Goal: Transaction & Acquisition: Book appointment/travel/reservation

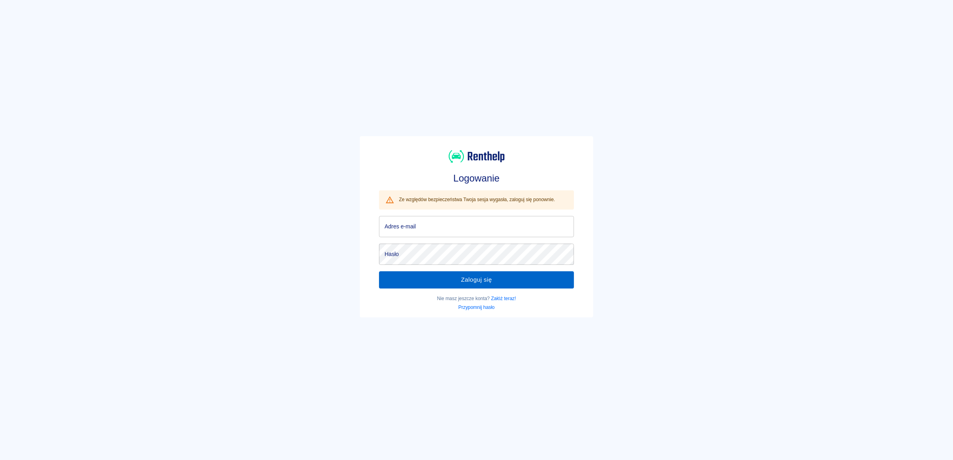
type input "[EMAIL_ADDRESS][DOMAIN_NAME]"
click at [484, 281] on button "Zaloguj się" at bounding box center [476, 279] width 195 height 17
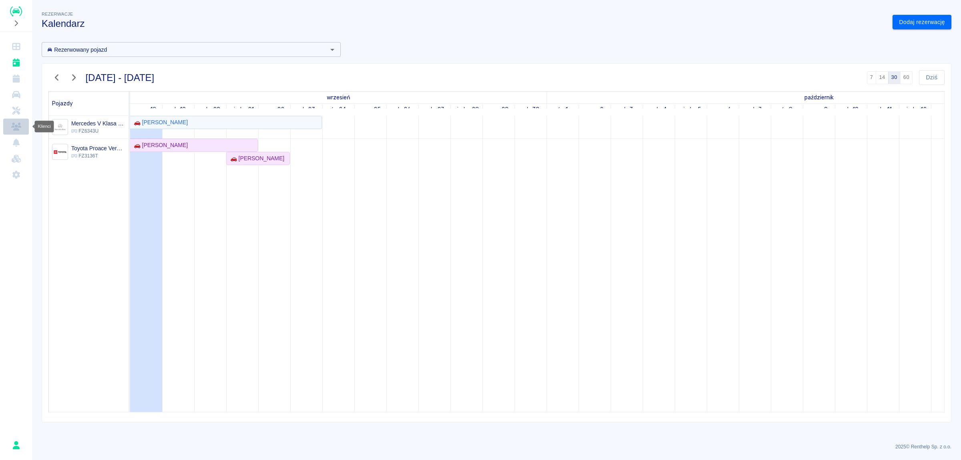
click at [18, 124] on icon "Klienci" at bounding box center [16, 127] width 10 height 8
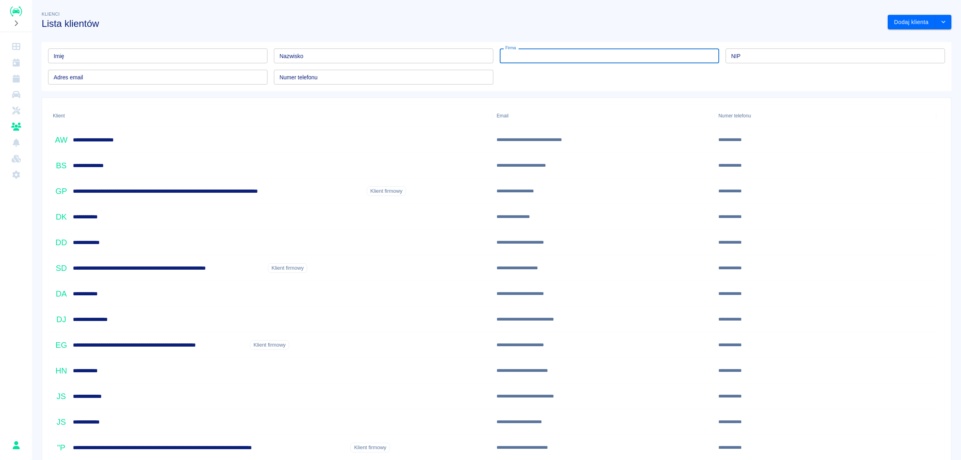
click at [551, 59] on input "Firma" at bounding box center [609, 55] width 219 height 15
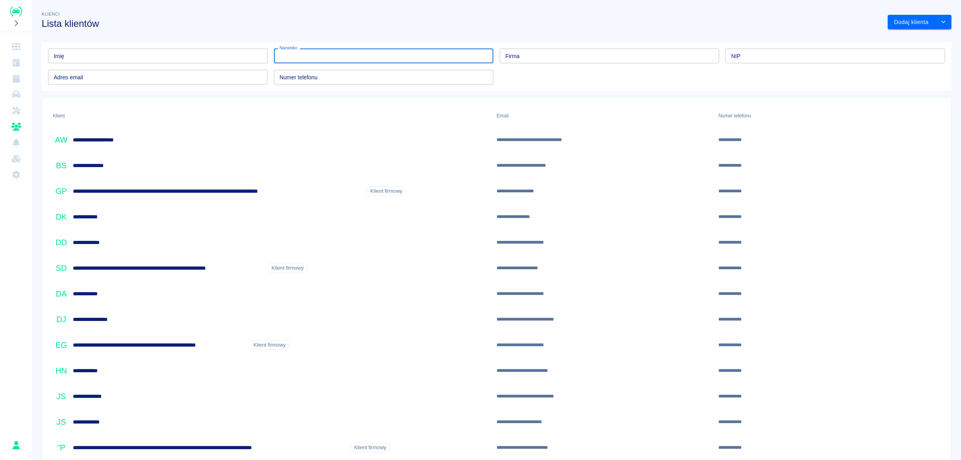
click at [288, 56] on input "Nazwisko" at bounding box center [383, 55] width 219 height 15
click at [103, 58] on input "Imię" at bounding box center [157, 55] width 219 height 15
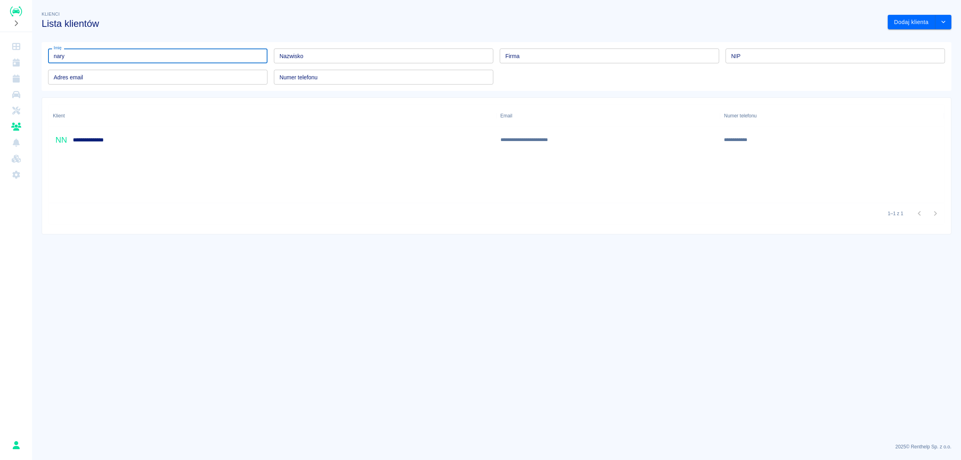
type input "nary"
click at [109, 141] on h6 "**********" at bounding box center [95, 140] width 45 height 8
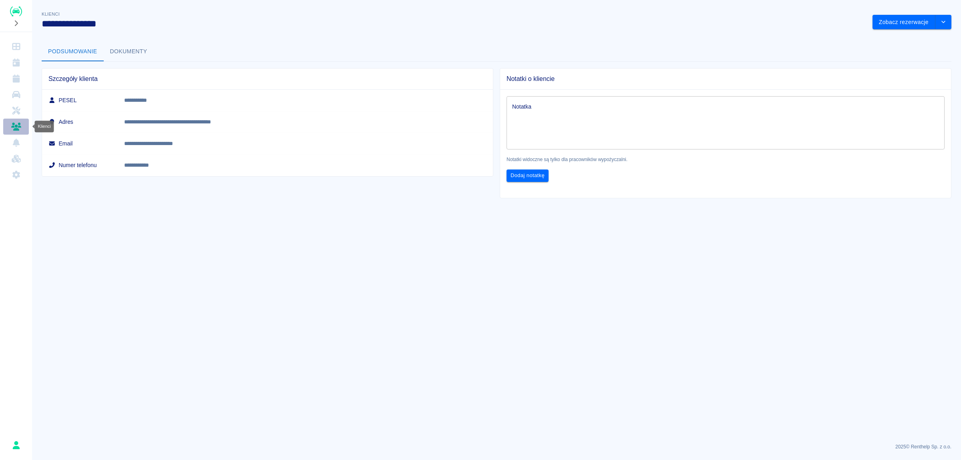
click at [16, 124] on icon "Klienci" at bounding box center [16, 127] width 10 height 8
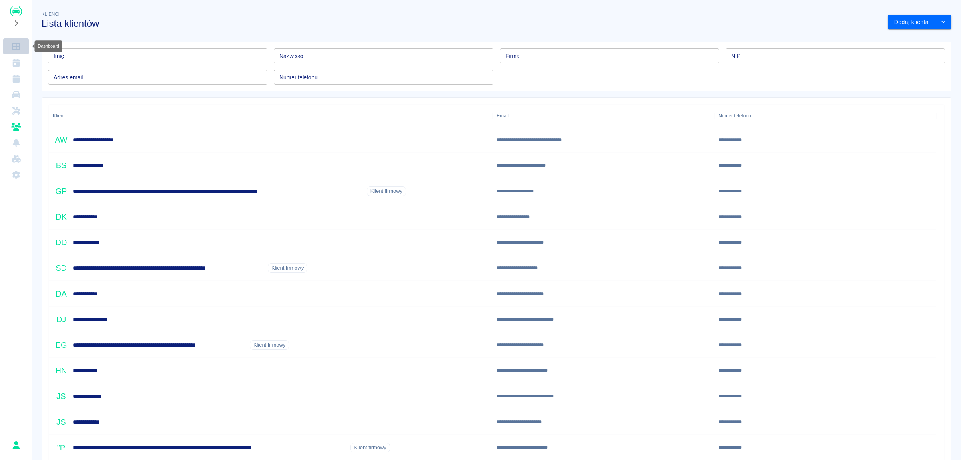
click at [16, 48] on icon "Dashboard" at bounding box center [16, 46] width 8 height 7
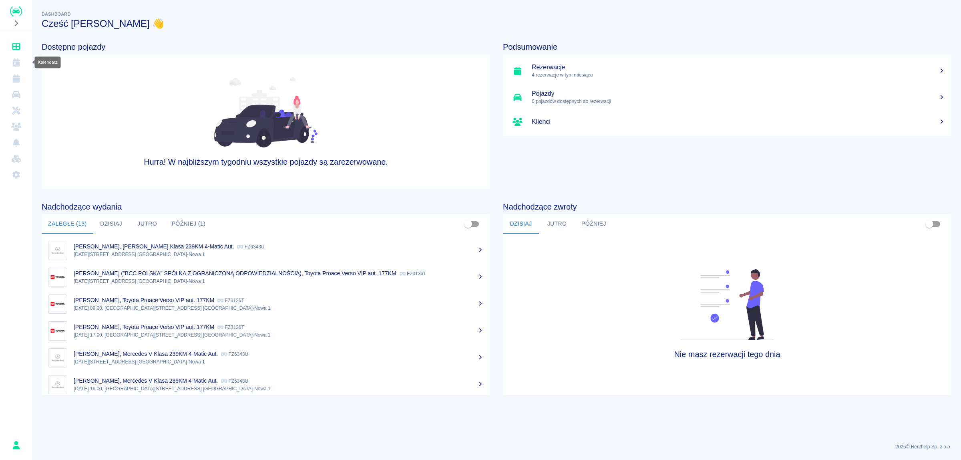
click at [18, 62] on icon "Kalendarz" at bounding box center [15, 62] width 7 height 8
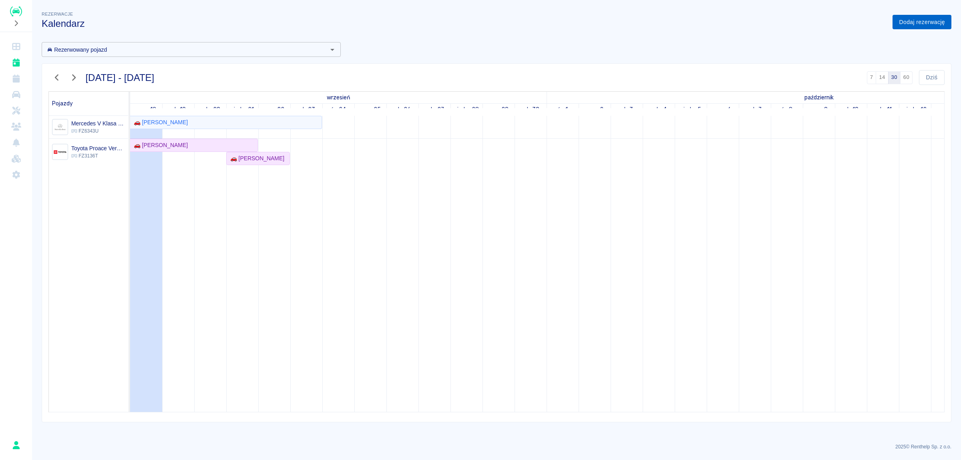
click at [928, 20] on link "Dodaj rezerwację" at bounding box center [921, 22] width 59 height 15
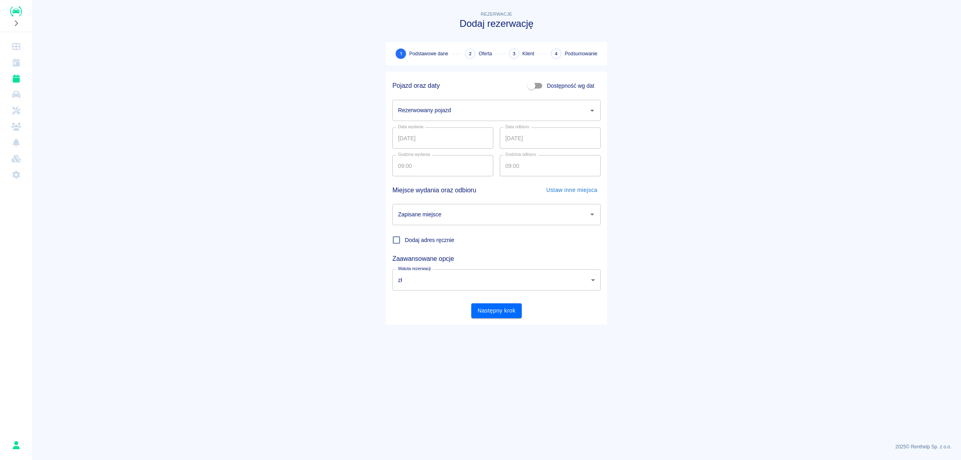
click at [454, 109] on input "Rezerwowany pojazd" at bounding box center [490, 110] width 189 height 14
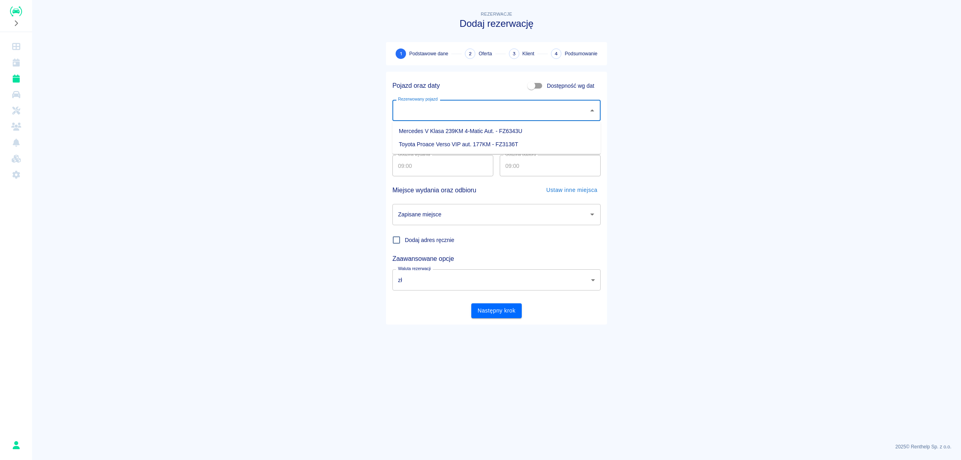
click at [433, 143] on li "Toyota Proace Verso VIP aut. 177KM - FZ3136T" at bounding box center [496, 144] width 208 height 13
type input "Toyota Proace Verso VIP aut. 177KM - FZ3136T"
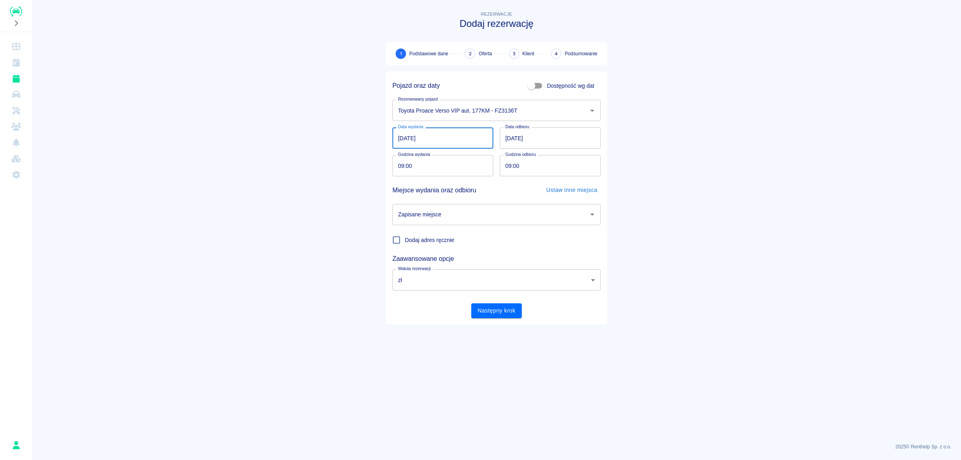
click at [451, 141] on input "[DATE]" at bounding box center [442, 137] width 101 height 21
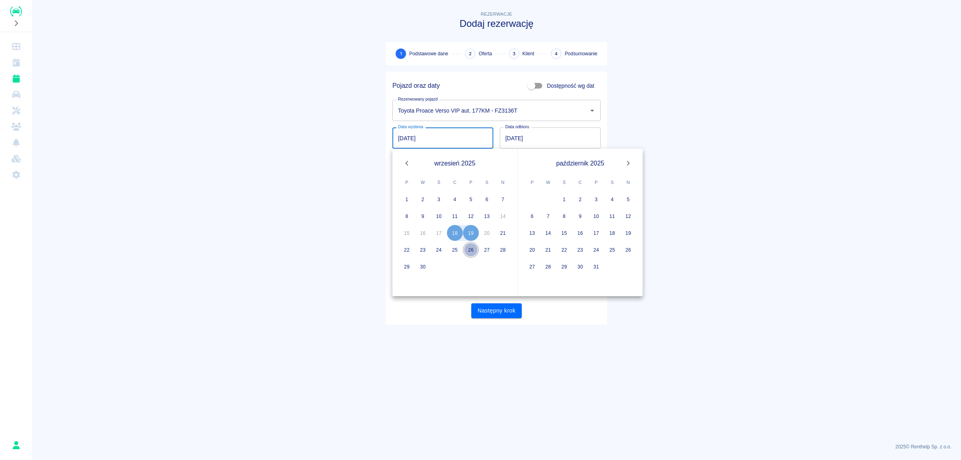
click at [470, 248] on button "26" at bounding box center [471, 249] width 16 height 16
type input "[DATE]"
type input "DD.MM.YYYY"
click at [406, 265] on button "29" at bounding box center [407, 266] width 16 height 16
type input "[DATE]"
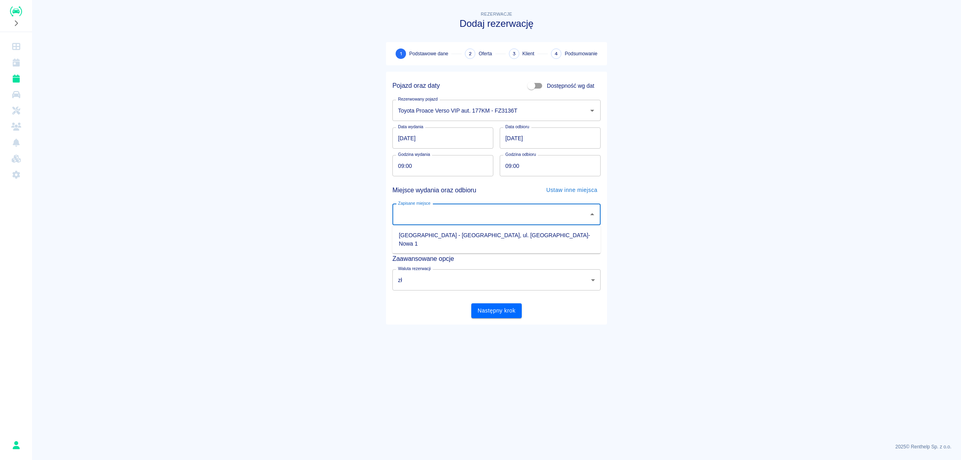
click at [518, 207] on input "Zapisane miejsce" at bounding box center [490, 214] width 189 height 14
click at [494, 238] on li "[GEOGRAPHIC_DATA] - [GEOGRAPHIC_DATA], ul. [GEOGRAPHIC_DATA]-Nowa 1" at bounding box center [496, 240] width 208 height 22
type input "[GEOGRAPHIC_DATA] - [GEOGRAPHIC_DATA], ul. [GEOGRAPHIC_DATA]-Nowa 1"
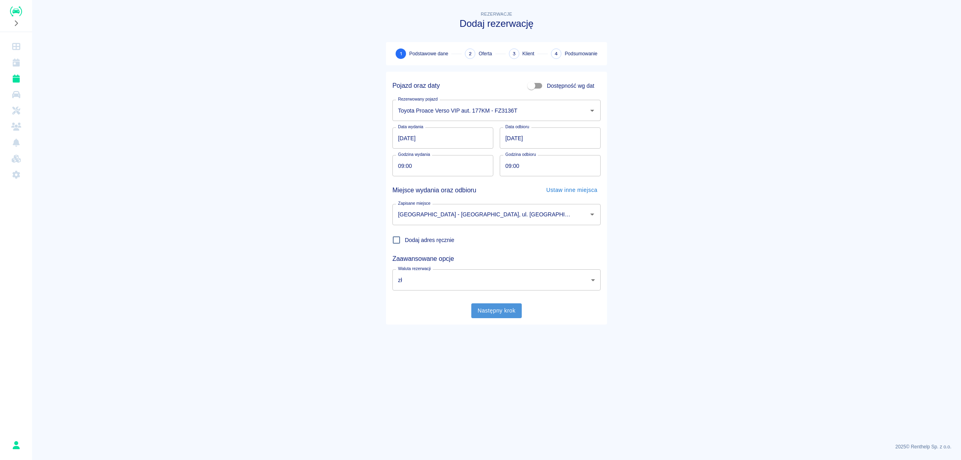
click at [498, 308] on button "Następny krok" at bounding box center [496, 310] width 51 height 15
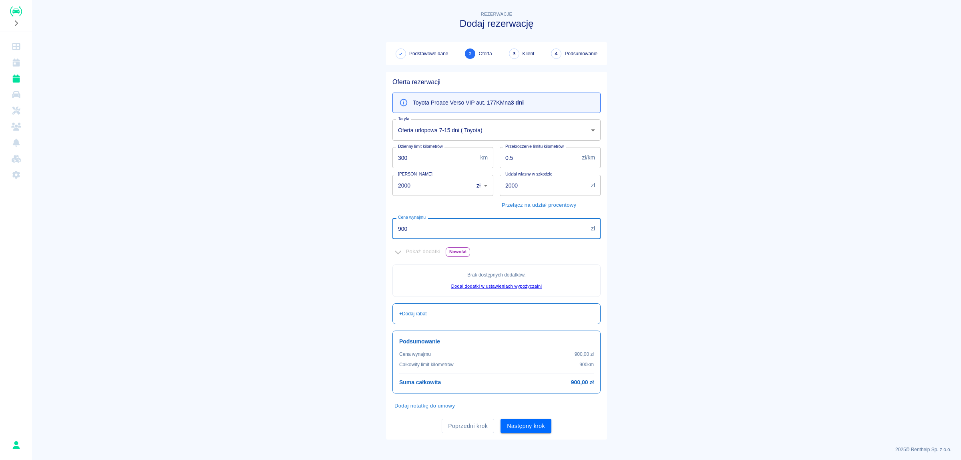
drag, startPoint x: 439, startPoint y: 229, endPoint x: 245, endPoint y: 225, distance: 194.2
click at [245, 225] on main "Rezerwacje Dodaj rezerwację Podstawowe dane 2 Oferta 3 Klient 4 Podsumowanie Of…" at bounding box center [496, 225] width 929 height 430
type input "1217.70"
click at [673, 278] on main "Rezerwacje Dodaj rezerwację Podstawowe dane 2 Oferta 3 Klient 4 Podsumowanie Of…" at bounding box center [496, 225] width 929 height 430
click at [538, 425] on button "Następny krok" at bounding box center [525, 425] width 51 height 15
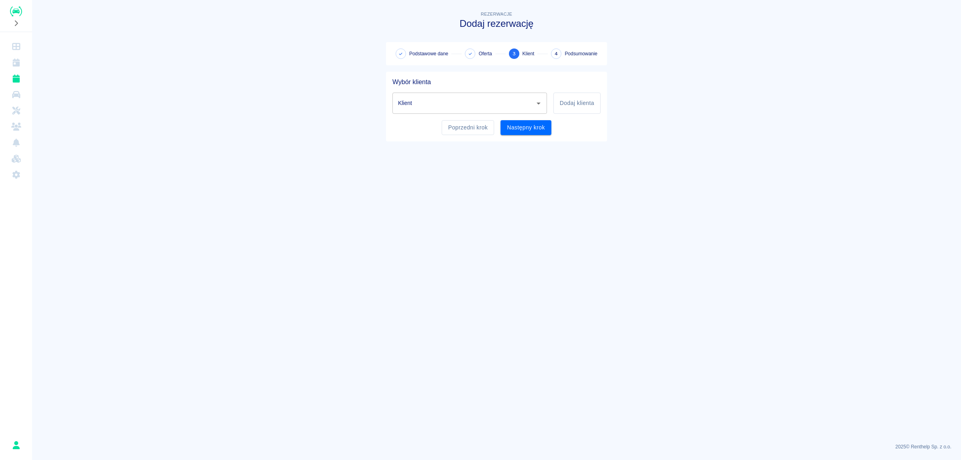
click at [472, 100] on input "Klient" at bounding box center [463, 103] width 135 height 14
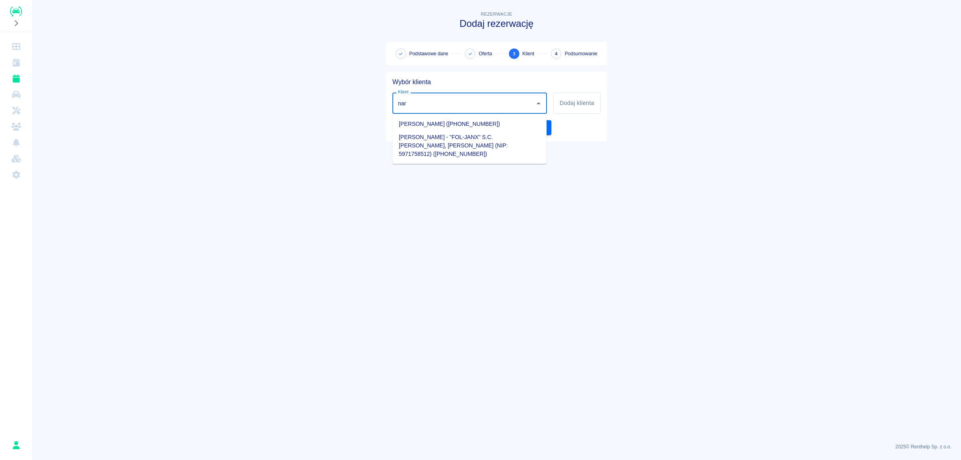
click at [441, 121] on li "[PERSON_NAME] ([PHONE_NUMBER])" at bounding box center [469, 123] width 154 height 13
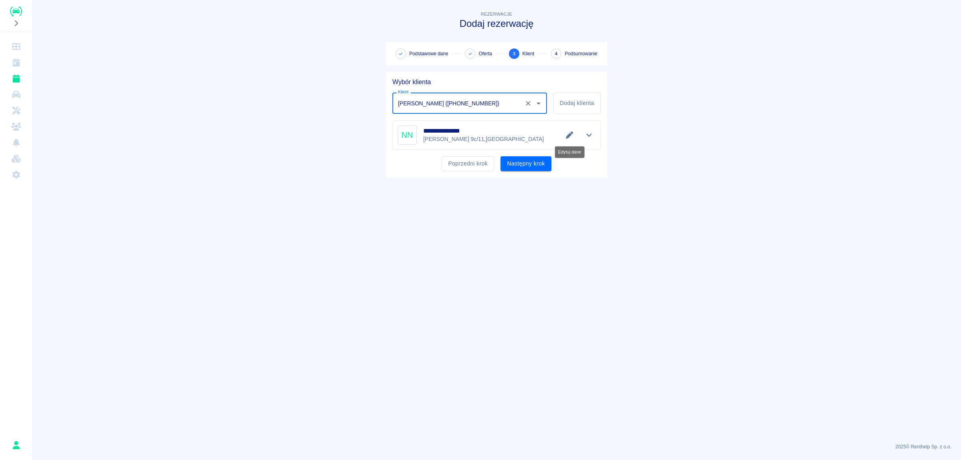
type input "[PERSON_NAME] ([PHONE_NUMBER])"
click at [566, 137] on icon "Edytuj dane" at bounding box center [569, 134] width 9 height 7
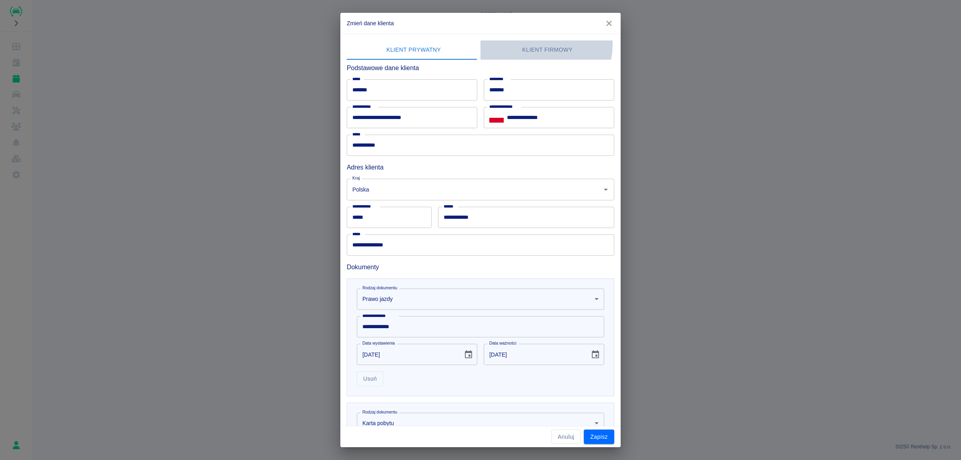
click at [539, 45] on button "Klient firmowy" at bounding box center [547, 49] width 134 height 19
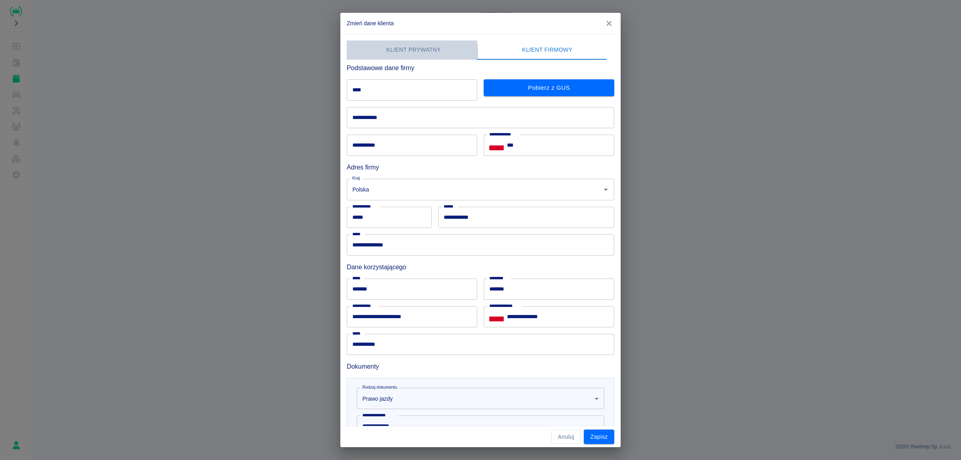
click at [400, 52] on button "Klient prywatny" at bounding box center [414, 49] width 134 height 19
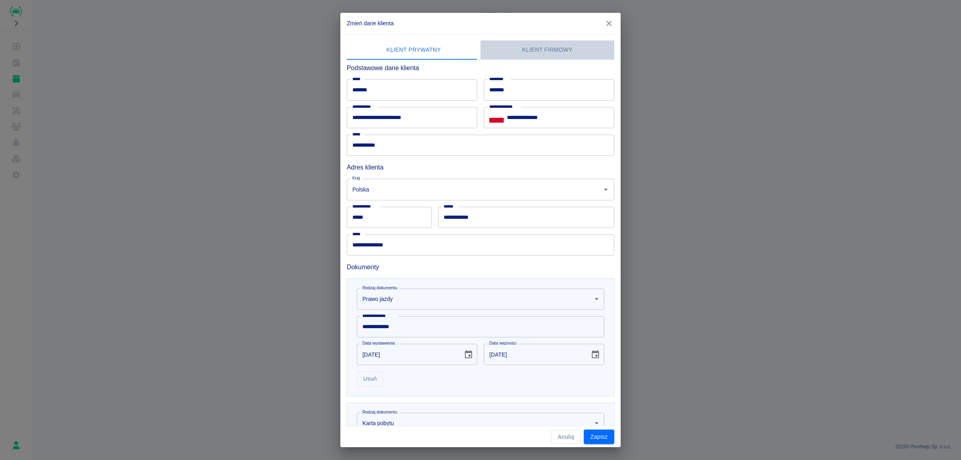
click at [551, 47] on button "Klient firmowy" at bounding box center [547, 49] width 134 height 19
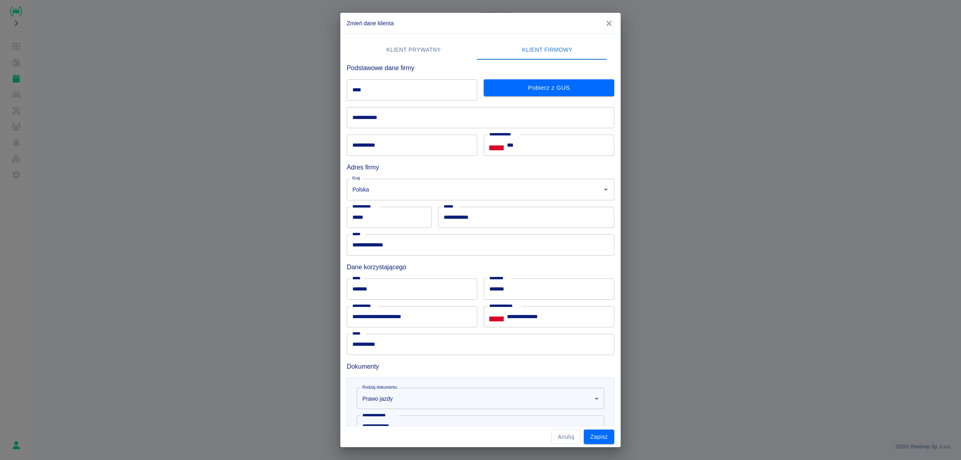
click at [607, 25] on icon "button" at bounding box center [608, 23] width 5 height 5
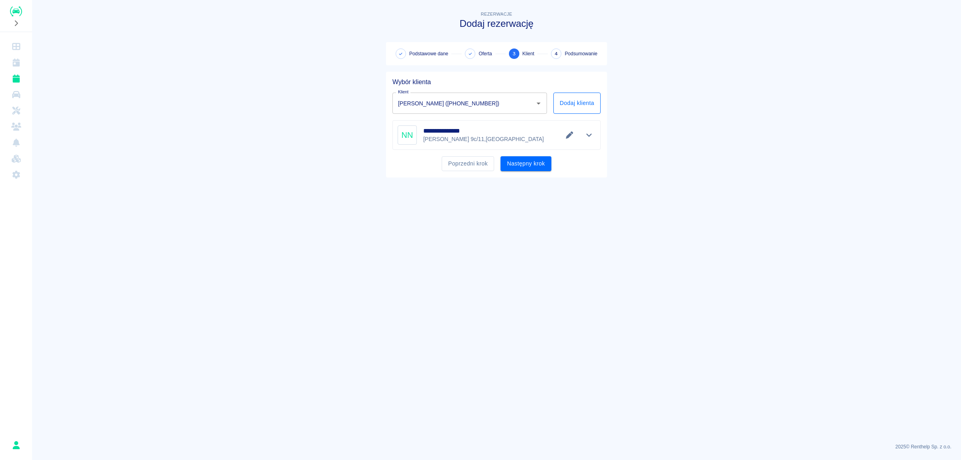
click at [585, 101] on button "Dodaj klienta" at bounding box center [576, 102] width 47 height 21
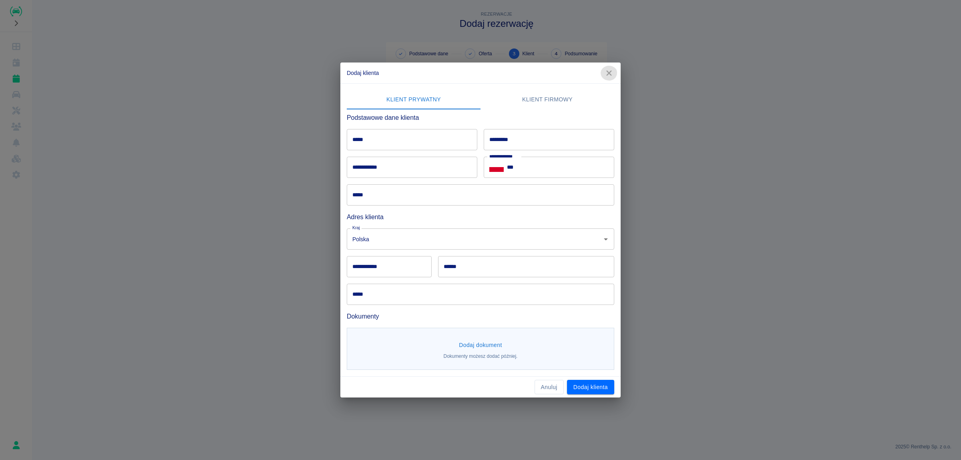
click at [613, 71] on icon "button" at bounding box center [609, 73] width 10 height 8
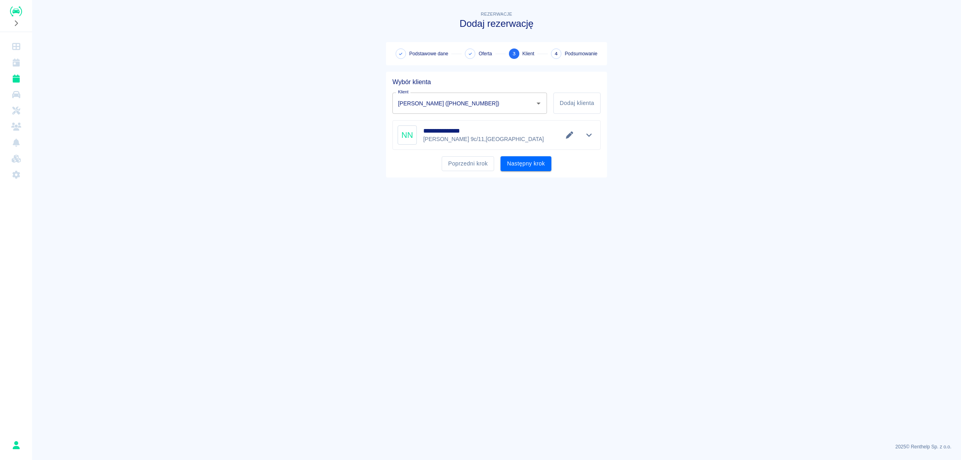
drag, startPoint x: 527, startPoint y: 100, endPoint x: 499, endPoint y: 76, distance: 37.5
click at [629, 137] on main "**********" at bounding box center [496, 223] width 929 height 427
click at [539, 104] on icon "Otwórz" at bounding box center [539, 103] width 10 height 10
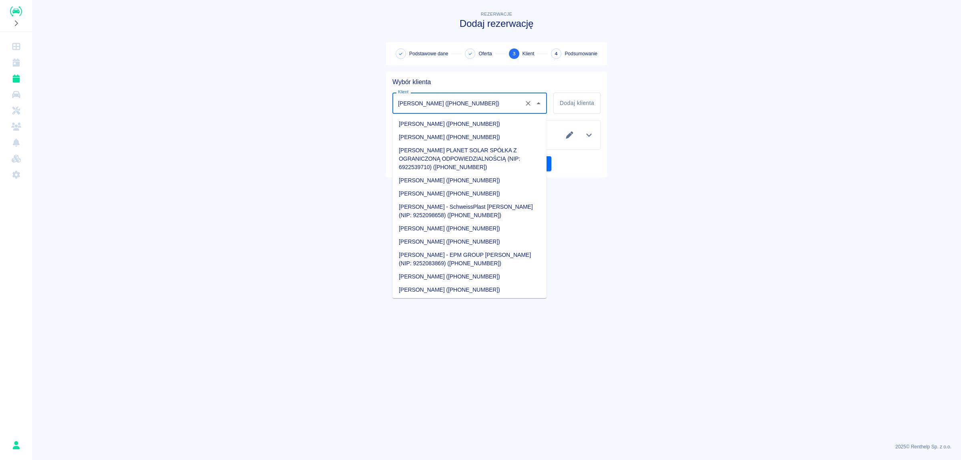
scroll to position [230, 0]
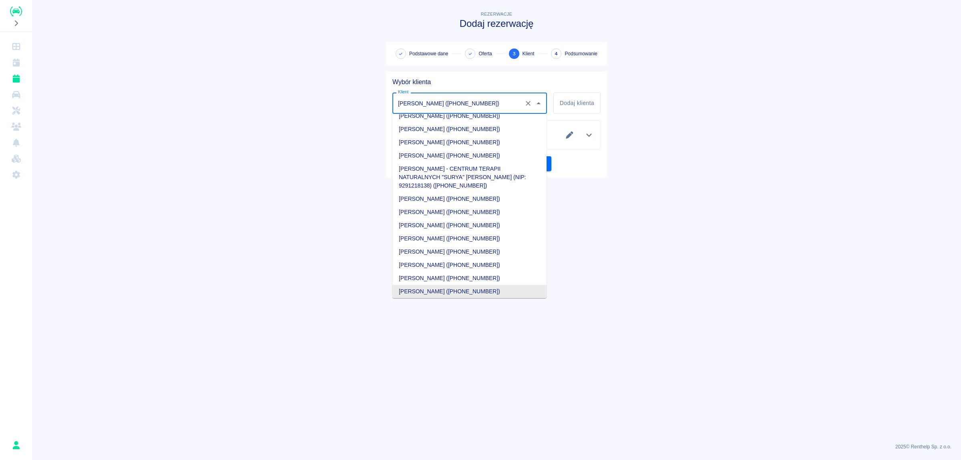
drag, startPoint x: 438, startPoint y: 293, endPoint x: 455, endPoint y: 267, distance: 30.3
click at [438, 291] on li "[PERSON_NAME] ([PHONE_NUMBER])" at bounding box center [469, 291] width 154 height 13
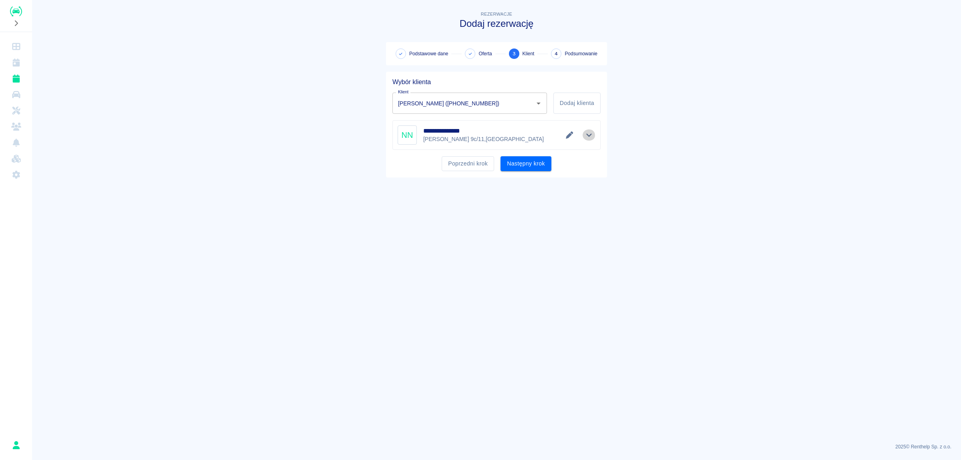
click at [593, 137] on icon "Pokaż szczegóły" at bounding box center [589, 134] width 9 height 7
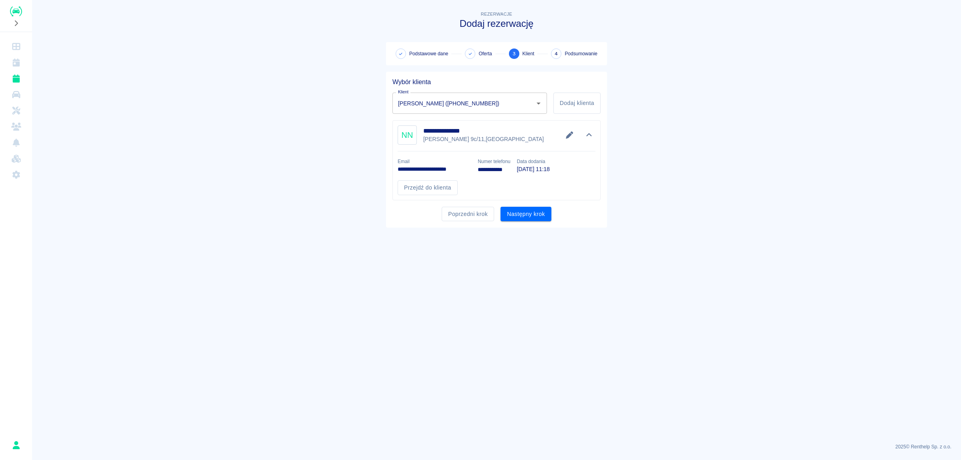
click at [538, 215] on button "Następny krok" at bounding box center [525, 214] width 51 height 15
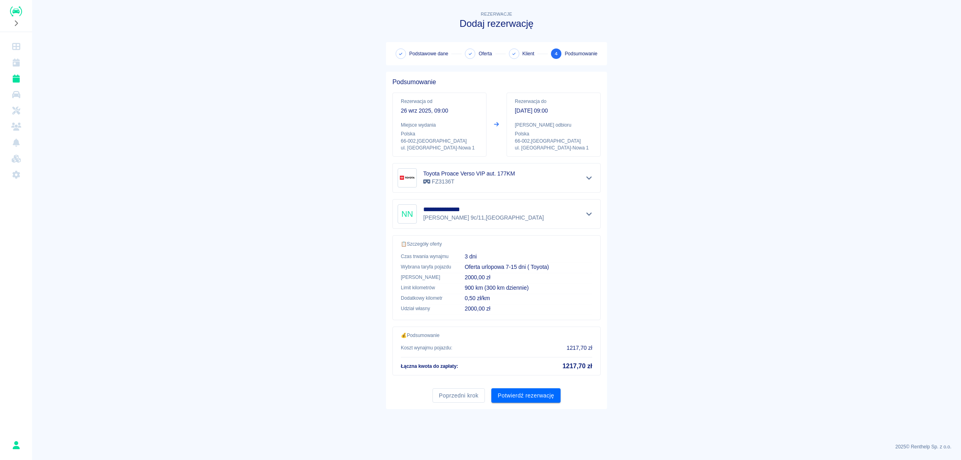
click at [518, 254] on p "3 dni" at bounding box center [528, 256] width 128 height 8
click at [483, 227] on div "**********" at bounding box center [496, 214] width 208 height 30
click at [588, 214] on icon "Pokaż szczegóły" at bounding box center [589, 213] width 9 height 7
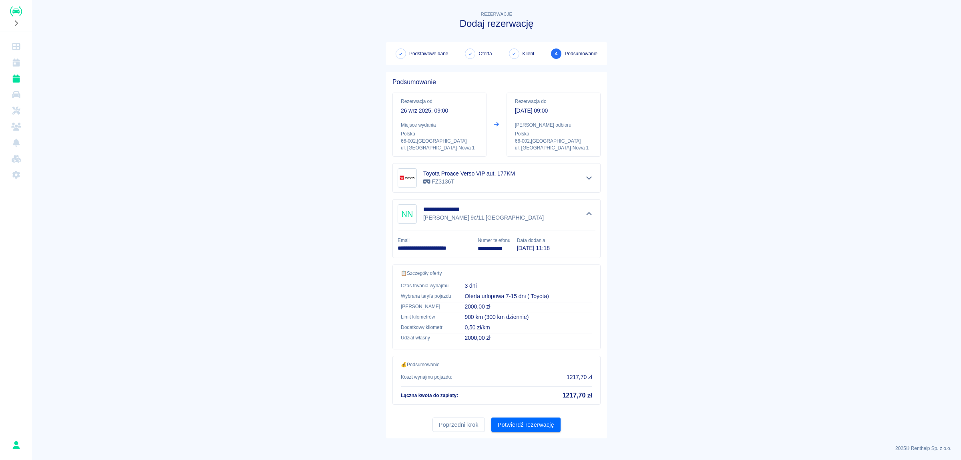
click at [664, 223] on main "**********" at bounding box center [496, 224] width 929 height 428
click at [586, 213] on icon "Ukryj szczegóły" at bounding box center [589, 213] width 6 height 3
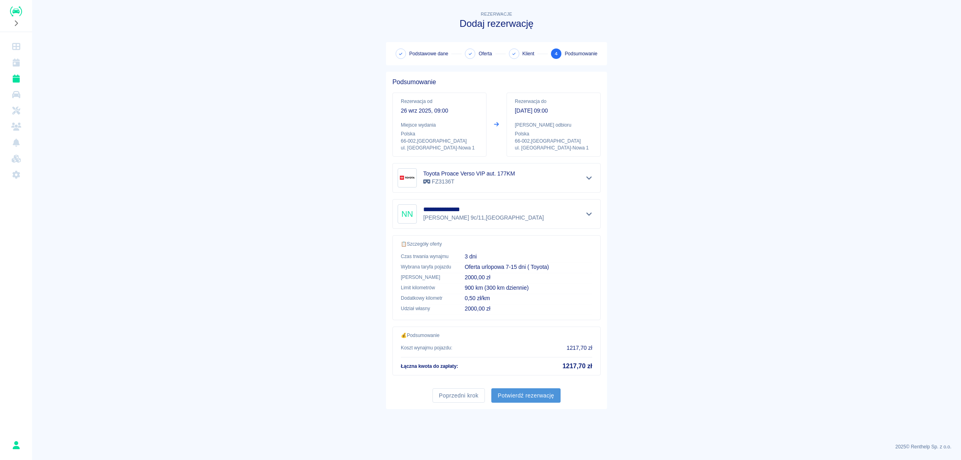
click at [532, 395] on button "Potwierdź rezerwację" at bounding box center [525, 395] width 69 height 15
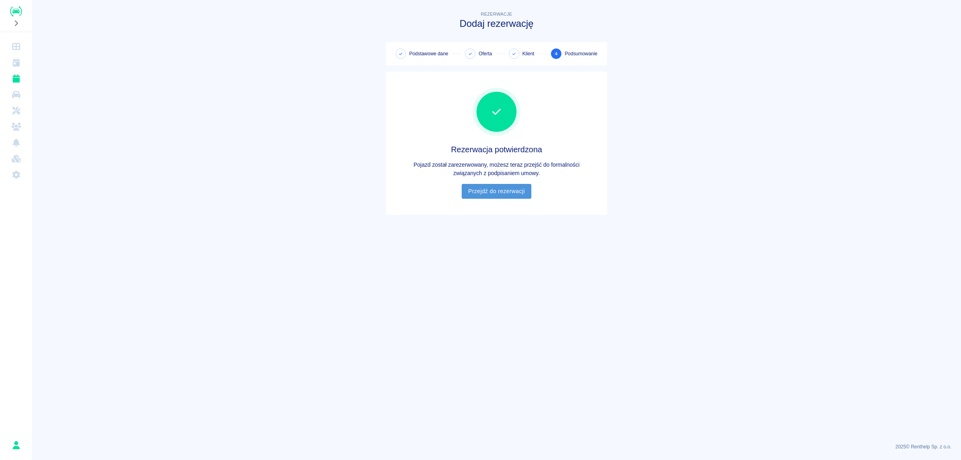
click at [493, 191] on link "Przejdź do rezerwacji" at bounding box center [496, 191] width 69 height 15
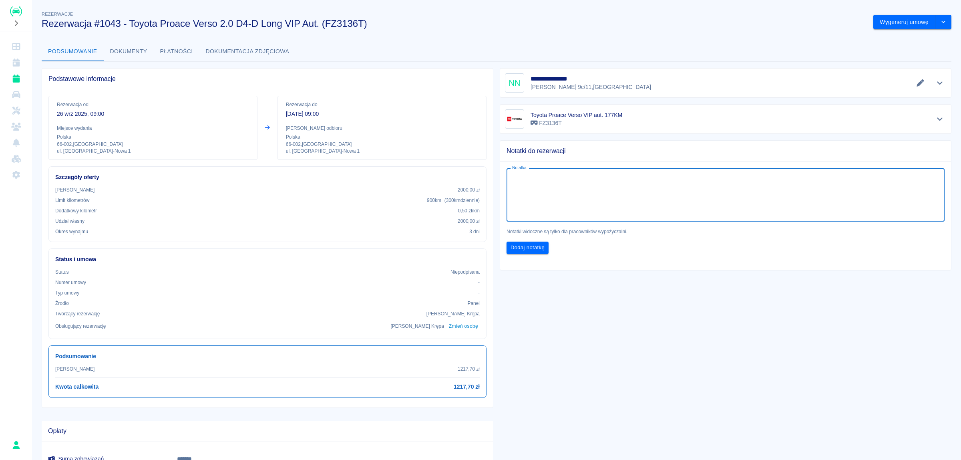
click at [735, 195] on textarea "Notatka" at bounding box center [725, 195] width 427 height 40
type textarea "Fv: EWIREN Sp. z o.o. ul. [STREET_ADDRESS] NIP 9292068184"
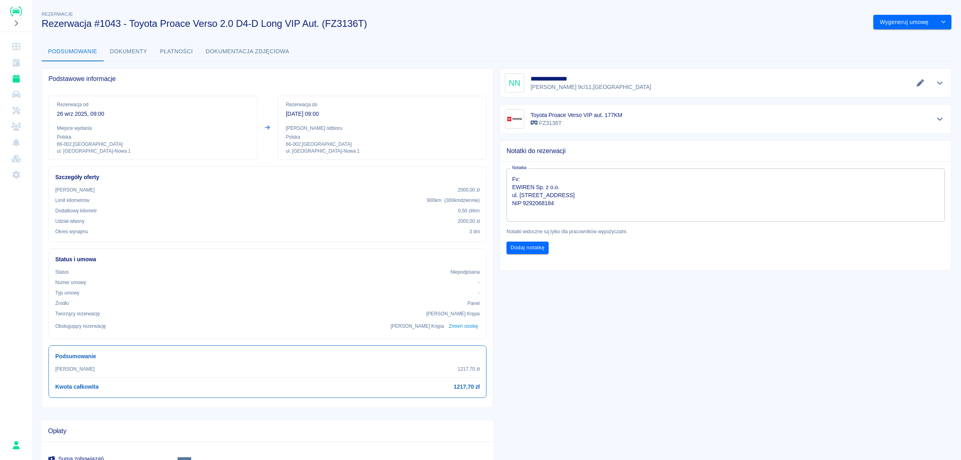
drag, startPoint x: 662, startPoint y: 357, endPoint x: 625, endPoint y: 320, distance: 52.1
click at [660, 354] on div "**********" at bounding box center [722, 282] width 458 height 441
click at [536, 245] on button "Dodaj notatkę" at bounding box center [527, 247] width 42 height 12
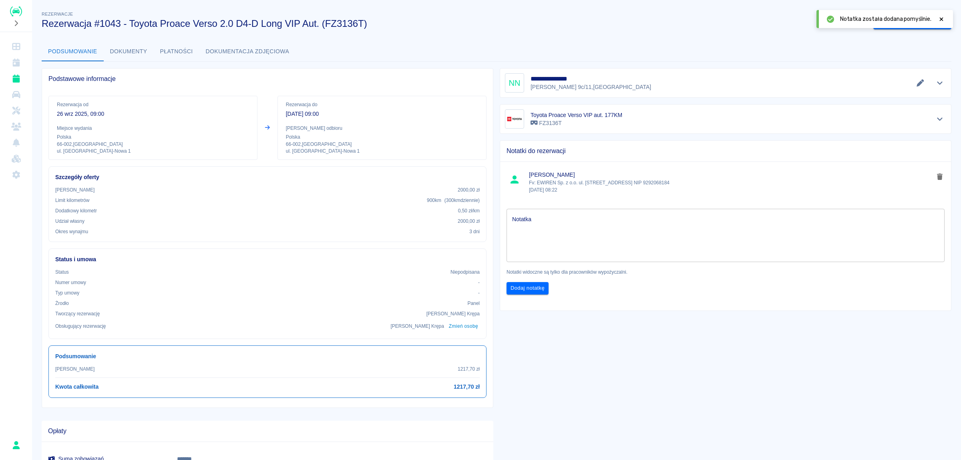
click at [669, 174] on span "[PERSON_NAME]" at bounding box center [731, 175] width 405 height 8
click at [674, 183] on p "Fv: EWIREN Sp. z o.o. ul. [STREET_ADDRESS] NIP 9292068184 [DATE] 08:22" at bounding box center [731, 186] width 405 height 14
copy p "9292068184"
click at [128, 50] on button "Dokumenty" at bounding box center [129, 51] width 50 height 19
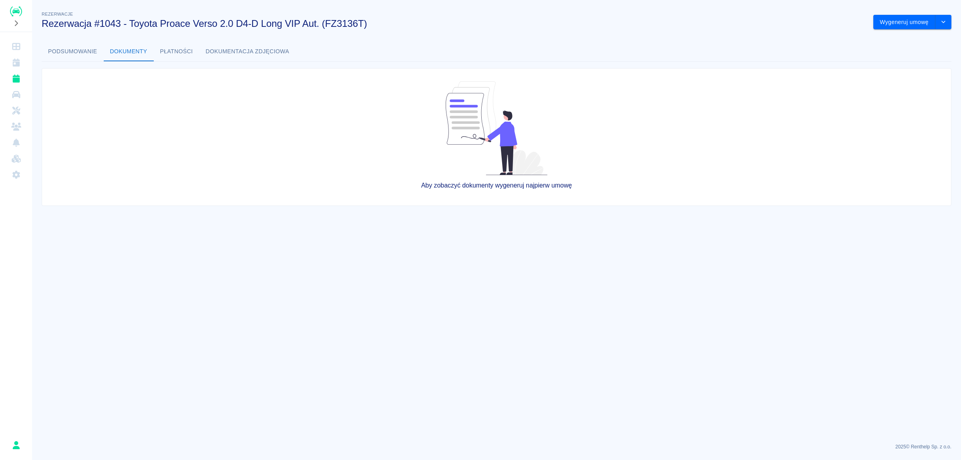
click at [179, 52] on button "Płatności" at bounding box center [177, 51] width 46 height 19
click at [94, 53] on button "Podsumowanie" at bounding box center [73, 51] width 62 height 19
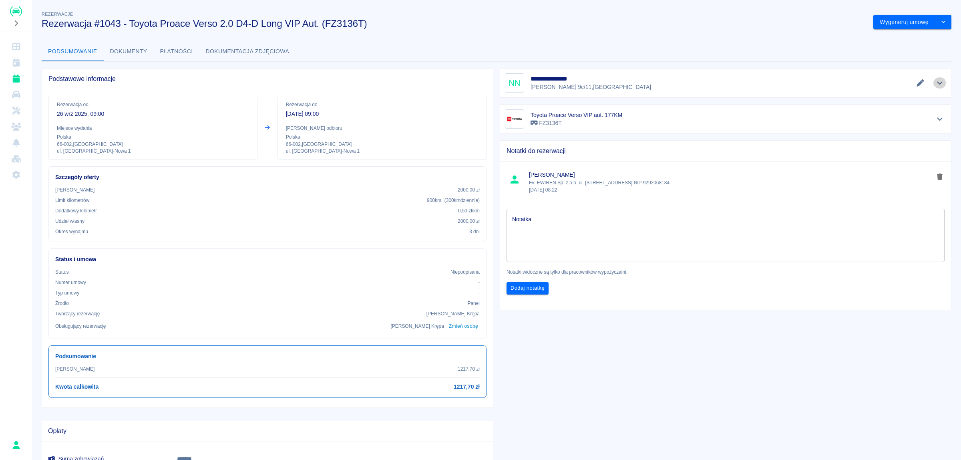
click at [935, 84] on icon "Pokaż szczegóły" at bounding box center [939, 82] width 9 height 7
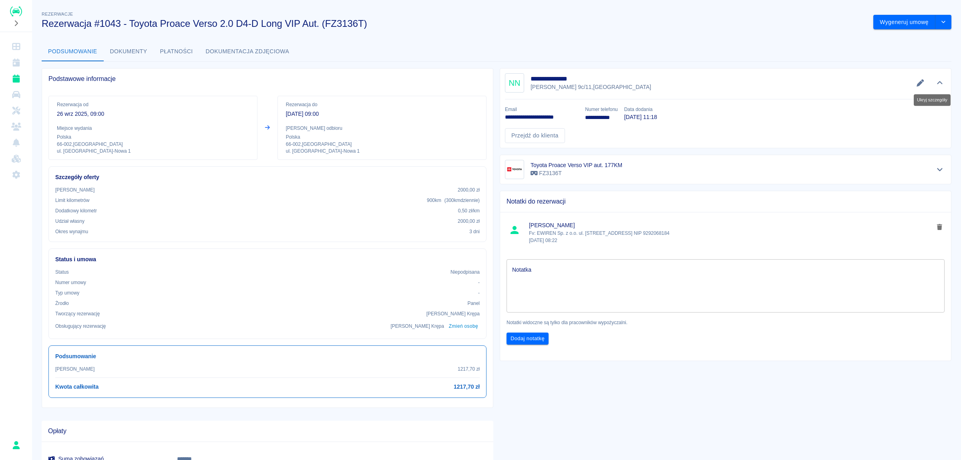
click at [935, 84] on icon "Ukryj szczegóły" at bounding box center [939, 82] width 9 height 7
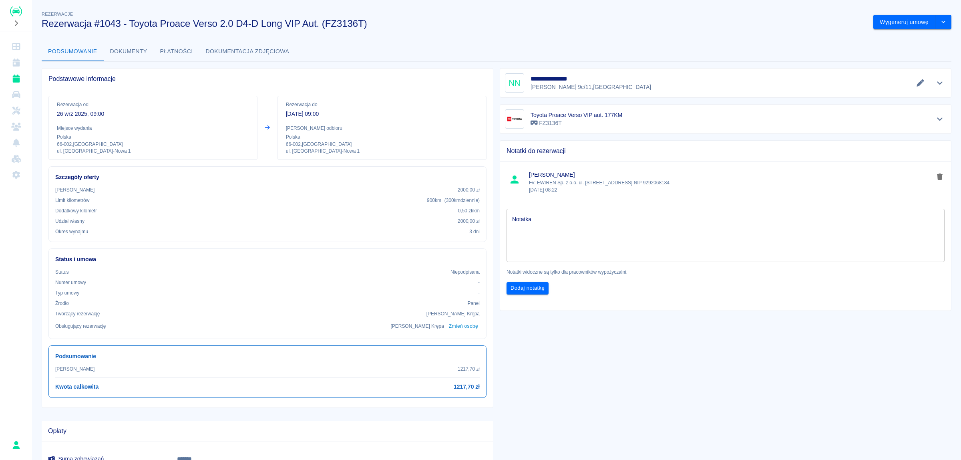
click at [18, 44] on icon "Dashboard" at bounding box center [16, 46] width 10 height 8
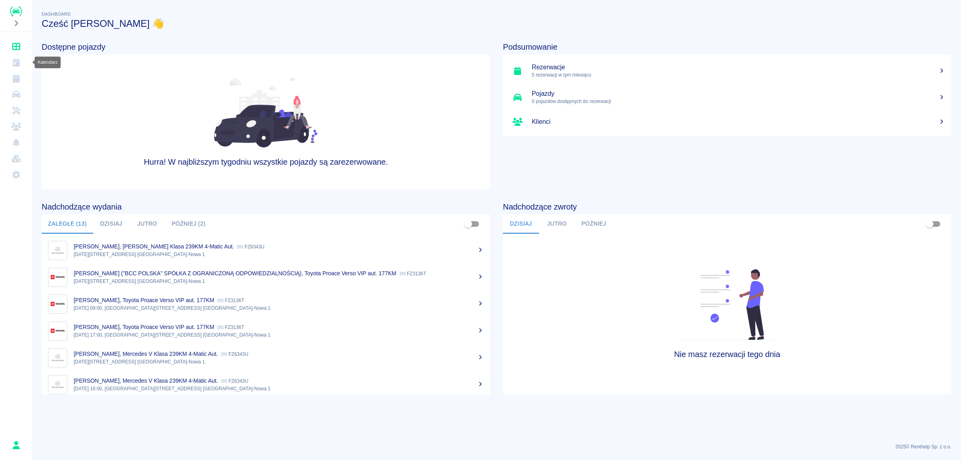
click at [16, 62] on icon "Kalendarz" at bounding box center [15, 62] width 7 height 8
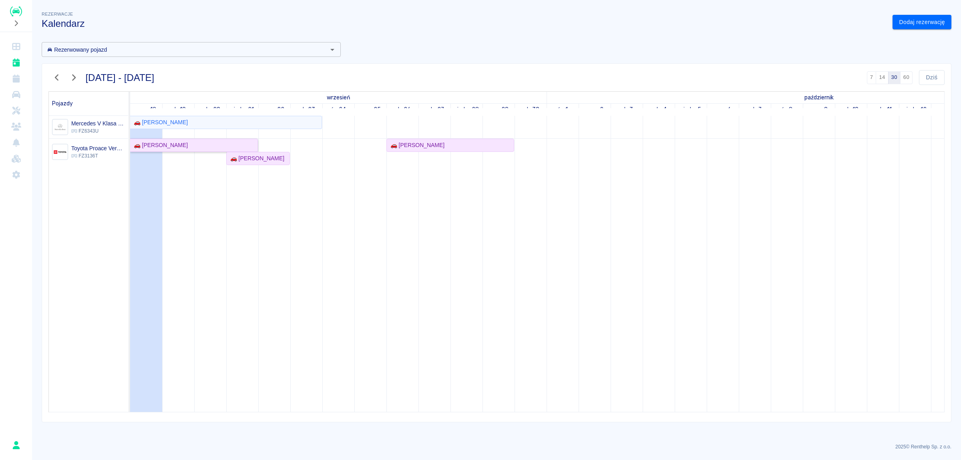
click at [225, 143] on div "🚗 [PERSON_NAME]" at bounding box center [194, 145] width 127 height 8
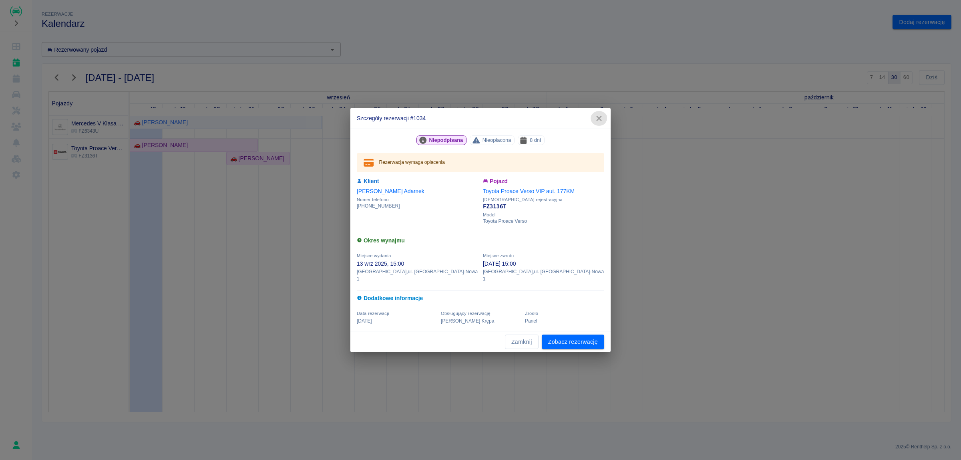
click at [599, 123] on icon "button" at bounding box center [599, 118] width 10 height 8
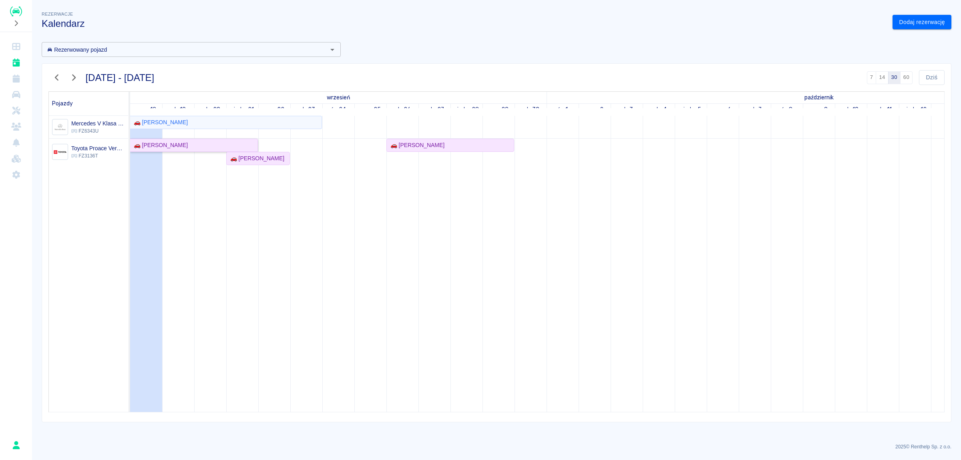
click at [187, 145] on div "🚗 [PERSON_NAME]" at bounding box center [194, 145] width 127 height 8
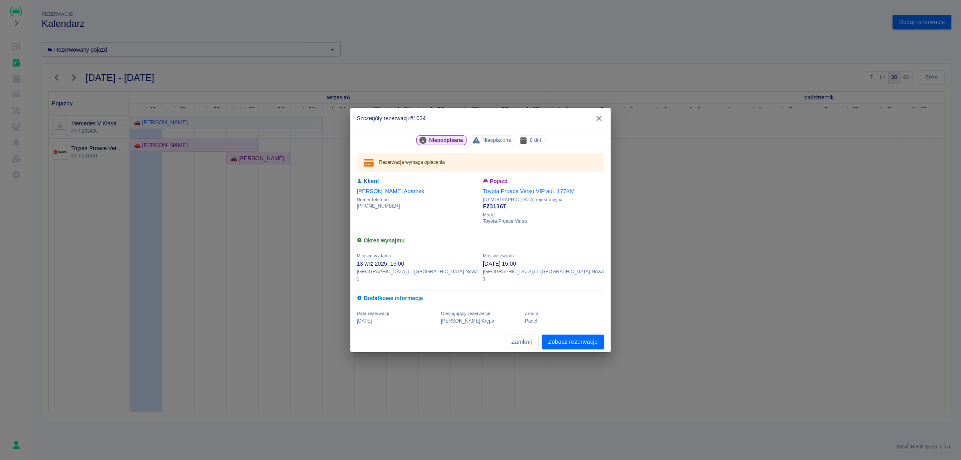
click at [601, 122] on icon "button" at bounding box center [599, 118] width 10 height 8
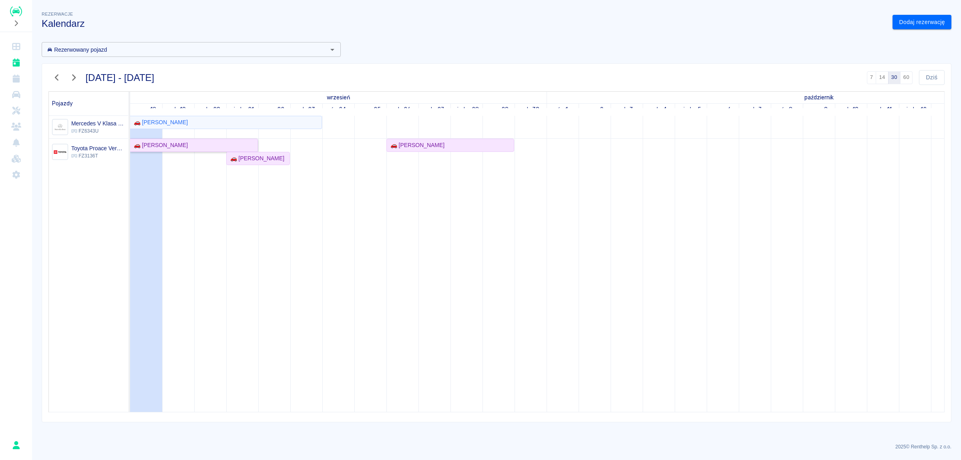
click at [171, 143] on div "🚗 [PERSON_NAME]" at bounding box center [159, 145] width 57 height 8
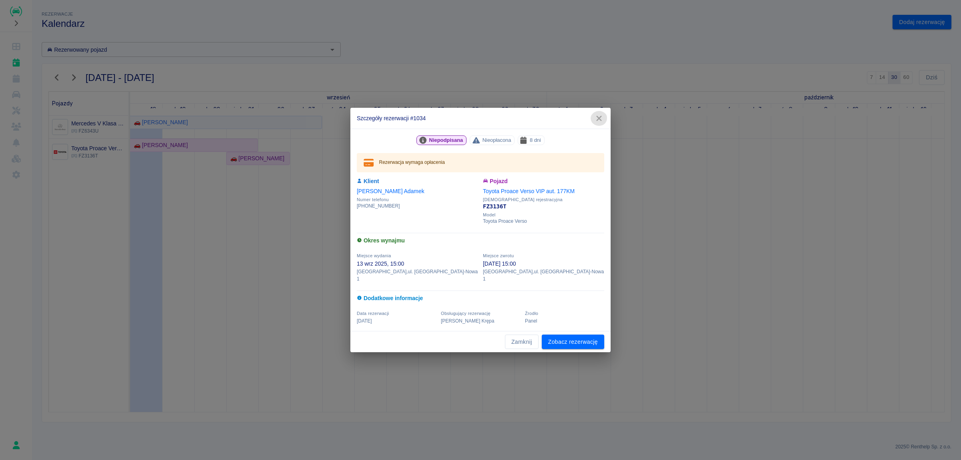
click at [599, 121] on icon "button" at bounding box center [598, 118] width 5 height 5
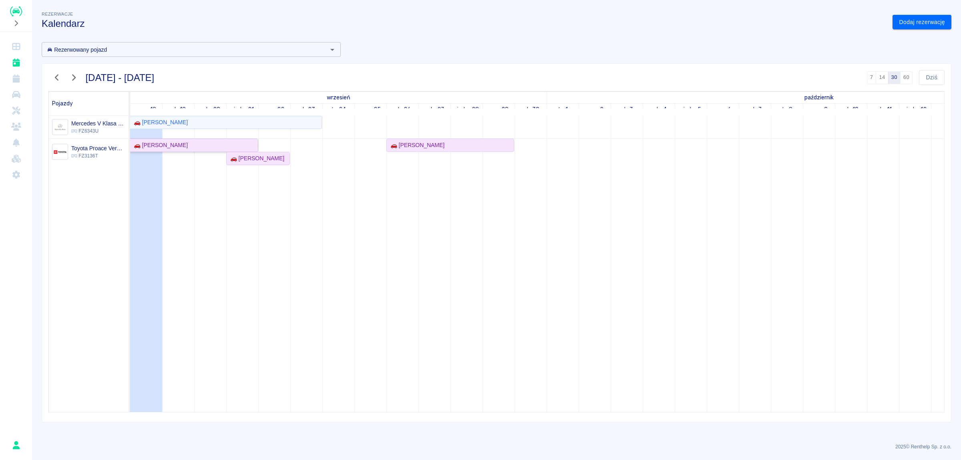
click at [237, 145] on div "🚗 [PERSON_NAME]" at bounding box center [194, 145] width 127 height 8
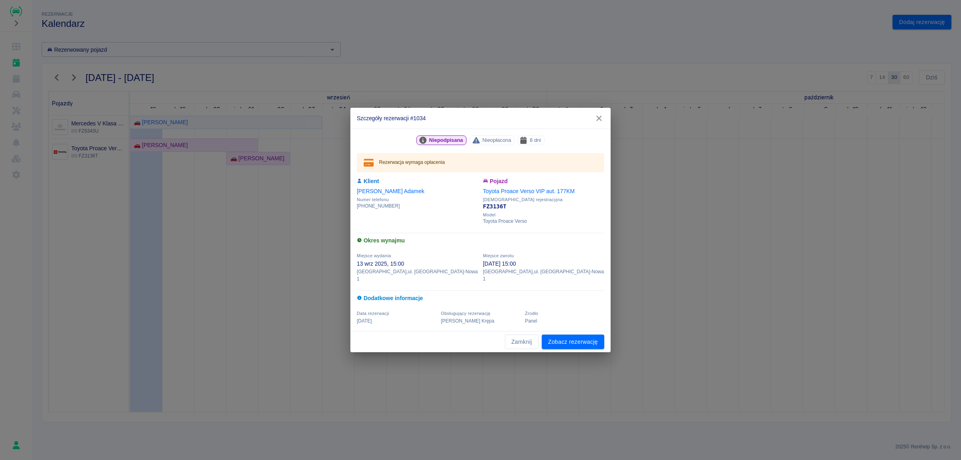
click at [599, 121] on icon "button" at bounding box center [598, 118] width 5 height 5
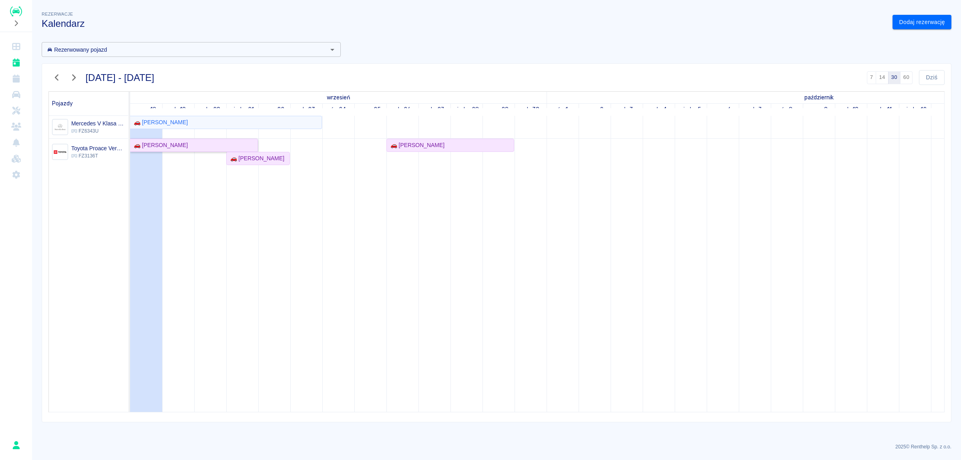
click at [203, 145] on div "🚗 [PERSON_NAME]" at bounding box center [194, 145] width 127 height 8
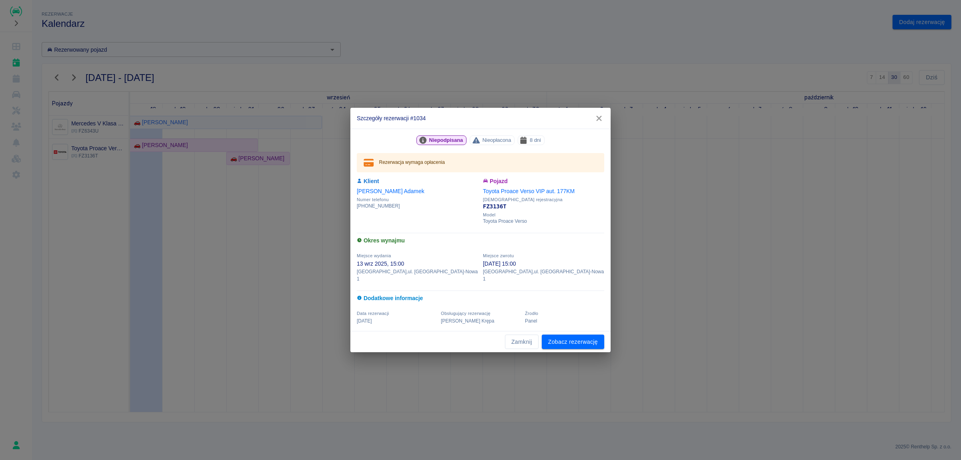
click at [601, 121] on icon "button" at bounding box center [598, 118] width 5 height 5
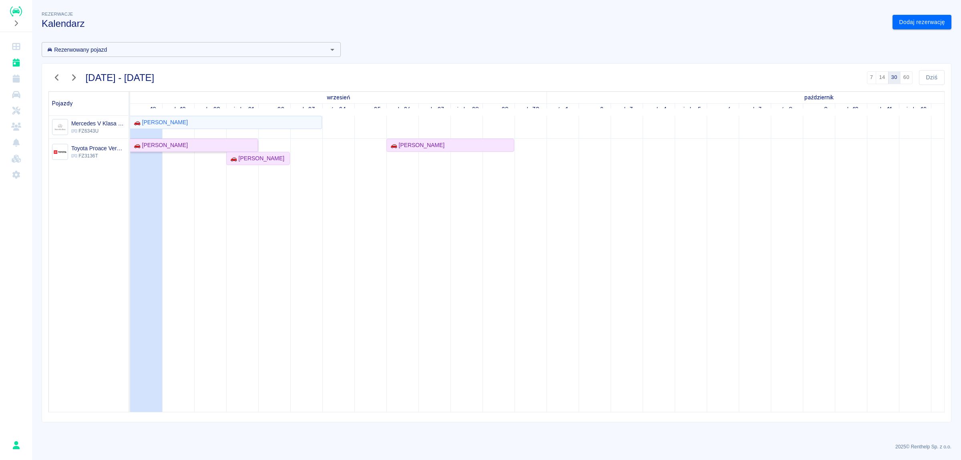
click at [196, 143] on div "🚗 [PERSON_NAME]" at bounding box center [194, 145] width 127 height 8
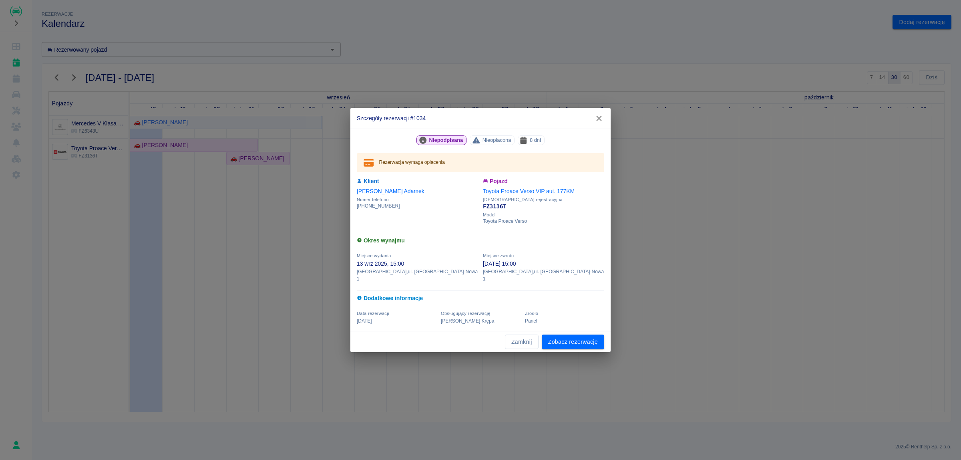
click at [601, 122] on icon "button" at bounding box center [599, 118] width 10 height 8
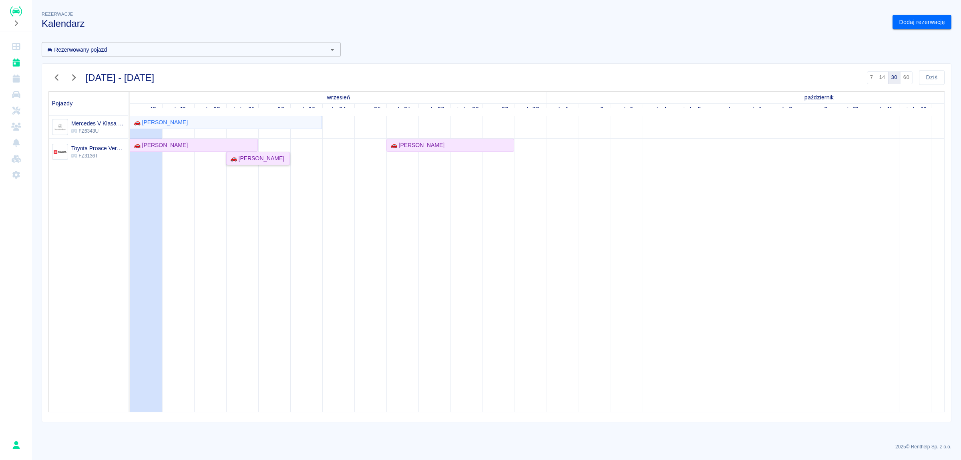
click at [238, 161] on div "🚗 [PERSON_NAME]" at bounding box center [255, 158] width 57 height 8
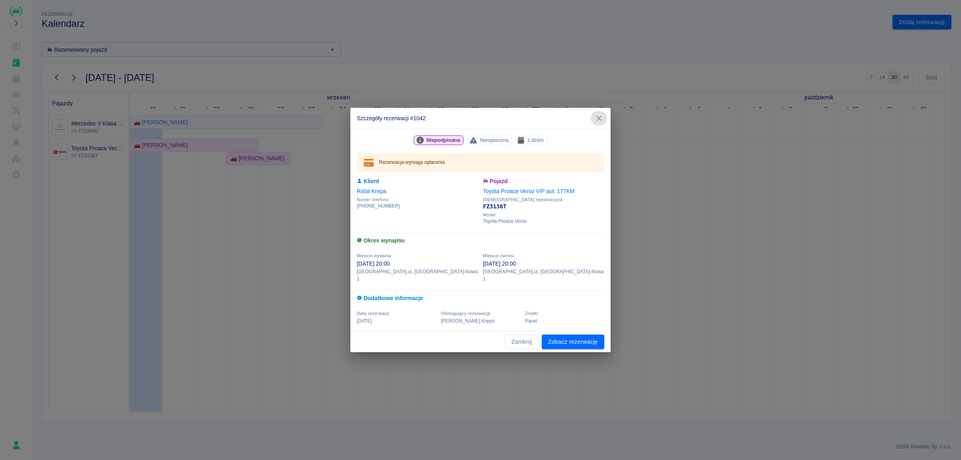
click at [601, 122] on icon "button" at bounding box center [599, 118] width 10 height 8
